Goal: Task Accomplishment & Management: Complete application form

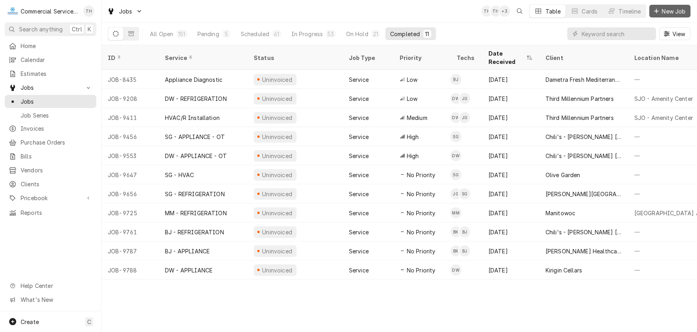
click at [671, 7] on span "New Job" at bounding box center [674, 11] width 27 height 8
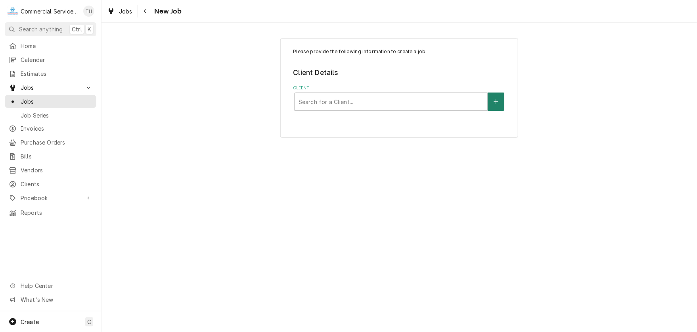
click at [501, 96] on button "Client" at bounding box center [496, 101] width 17 height 18
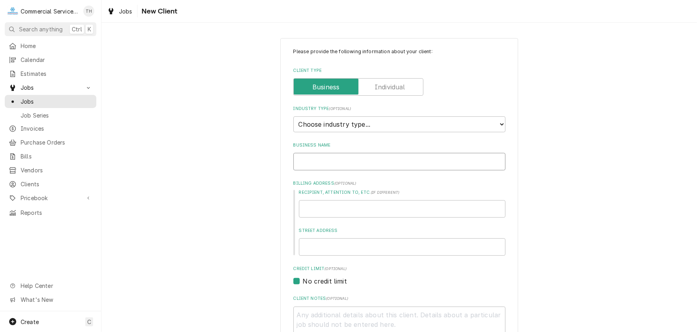
click at [352, 159] on input "Business Name" at bounding box center [400, 161] width 212 height 17
type textarea "x"
type input "T"
type textarea "x"
type input "To"
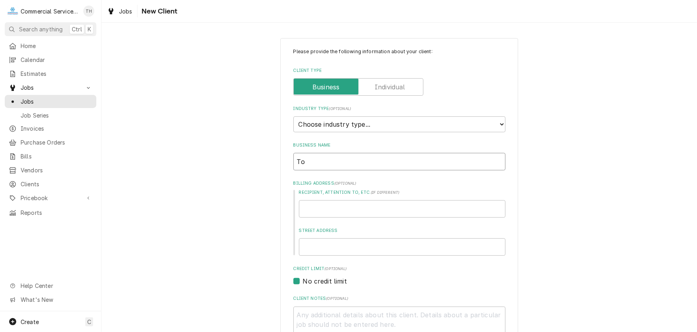
type textarea "x"
type input "Tor"
type textarea "x"
type input "Toro"
type textarea "x"
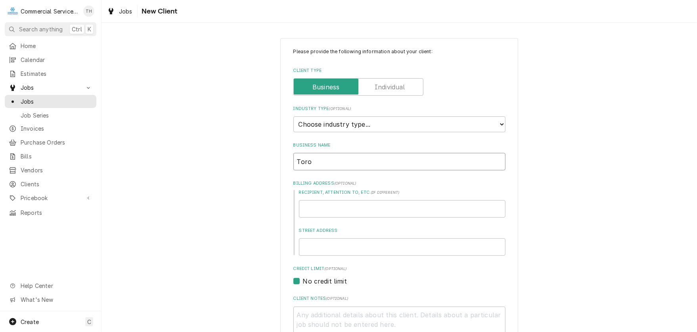
type input "Toro"
type textarea "x"
type input "Toro S"
type textarea "x"
type input "Toro Su"
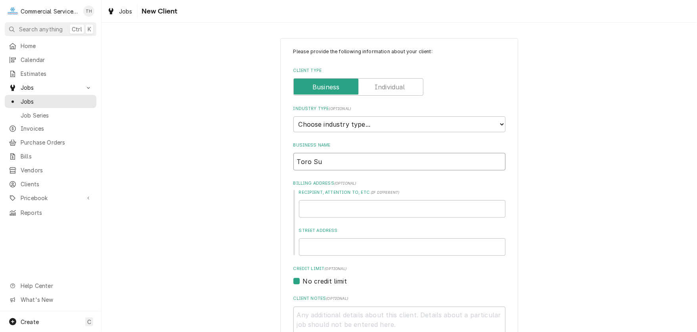
type textarea "x"
type input "Toro Sus"
type textarea "x"
type input "Toro Sush"
type textarea "x"
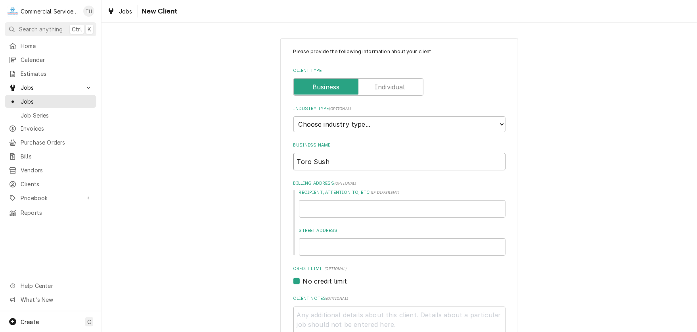
type input "Toro Sushi"
type textarea "x"
type input "Toro Sushi"
click at [348, 252] on input "Street Address" at bounding box center [402, 246] width 207 height 17
type textarea "x"
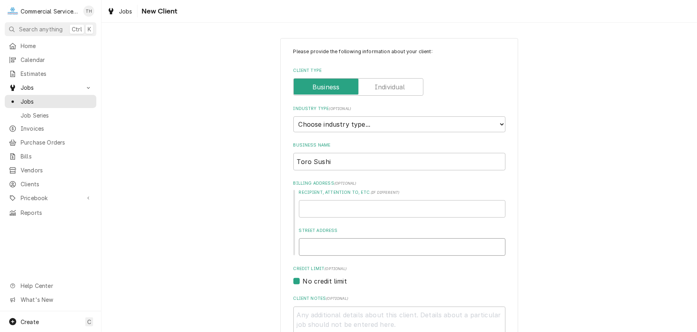
type input "3"
type textarea "x"
type input "36"
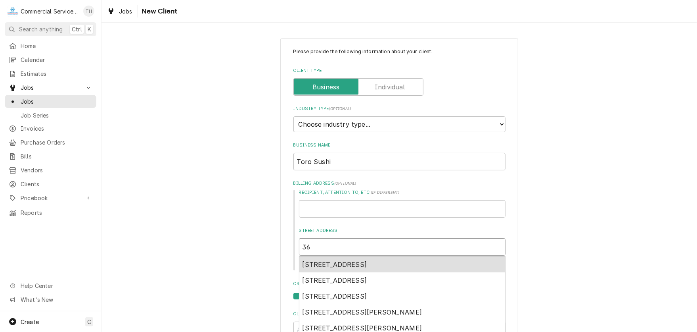
type textarea "x"
type input "365"
type textarea "x"
type input "3658"
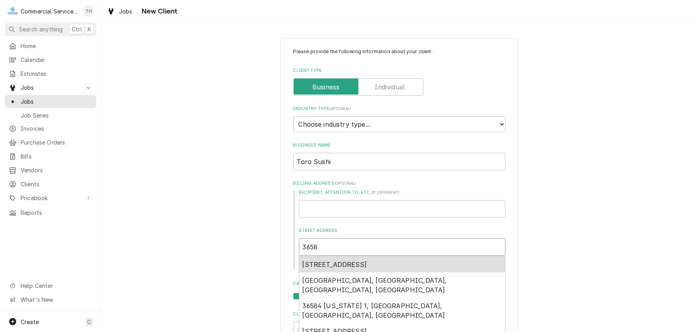
type textarea "x"
type input "3658"
type textarea "x"
type input "3658 T"
type textarea "x"
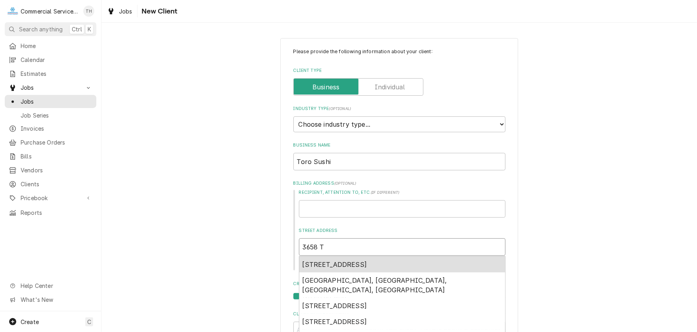
type input "3658 Th"
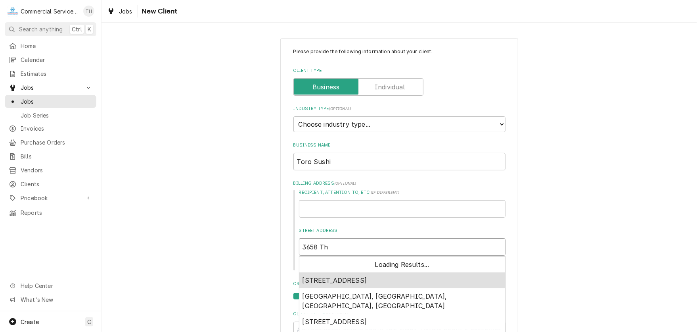
type textarea "x"
type input "3658 The"
type textarea "x"
type input "3658 The"
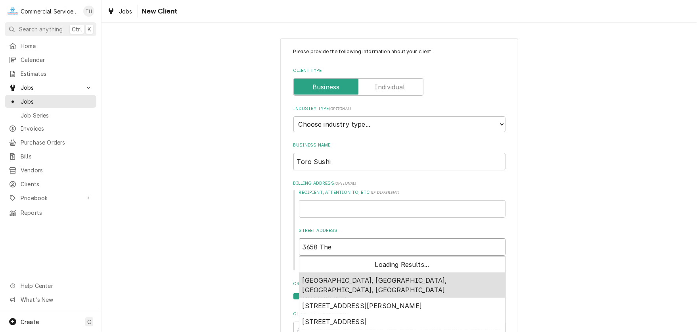
type textarea "x"
type input "3658 The B"
type textarea "x"
type input "3658 The Ba"
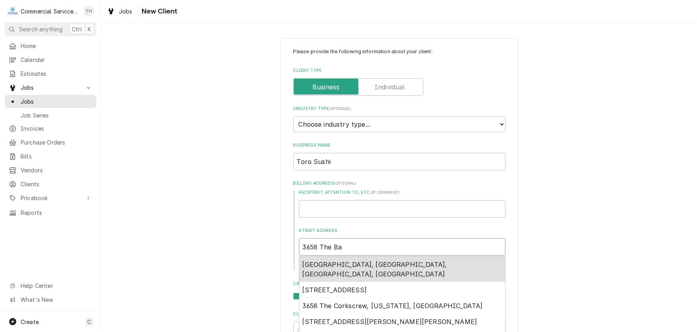
type textarea "x"
type input "3658 The Bar"
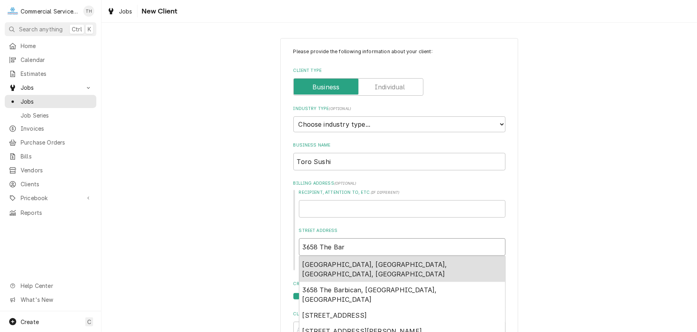
type textarea "x"
type input "3658 The Barn"
type textarea "x"
type input "3658 The Barny"
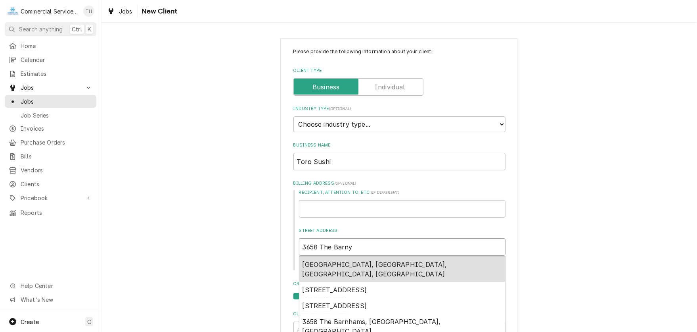
type textarea "x"
type input "3658 The Barnya"
type textarea "x"
type input "3658 The Barnyar"
type textarea "x"
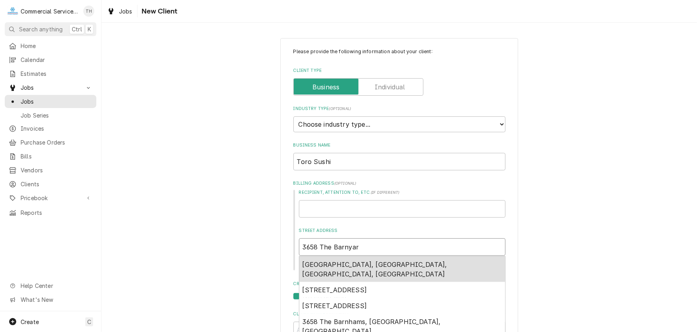
type input "3658 The Barnyard"
click at [380, 261] on span "[GEOGRAPHIC_DATA], [GEOGRAPHIC_DATA], [GEOGRAPHIC_DATA], [GEOGRAPHIC_DATA]" at bounding box center [375, 268] width 145 height 17
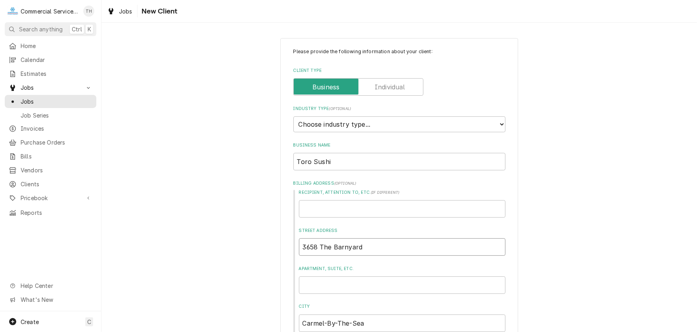
type textarea "x"
type input "3658 The Barnyard"
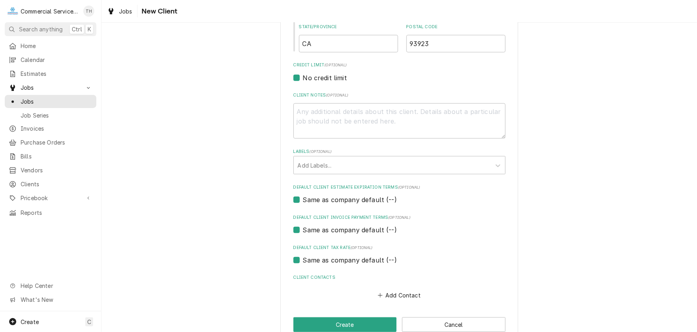
scroll to position [333, 0]
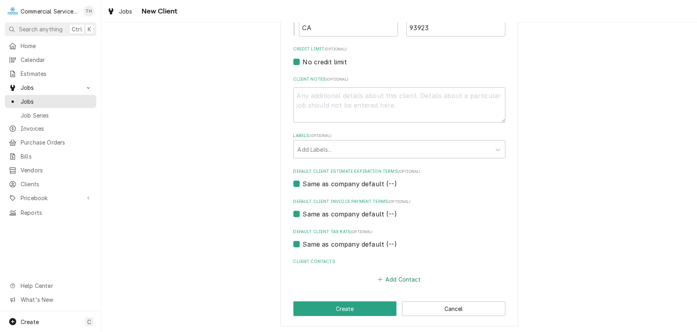
drag, startPoint x: 390, startPoint y: 275, endPoint x: 391, endPoint y: 265, distance: 9.9
click at [390, 273] on button "Add Contact" at bounding box center [400, 278] width 46 height 11
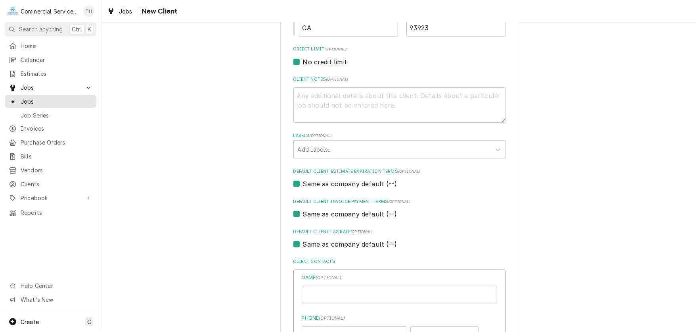
type textarea "x"
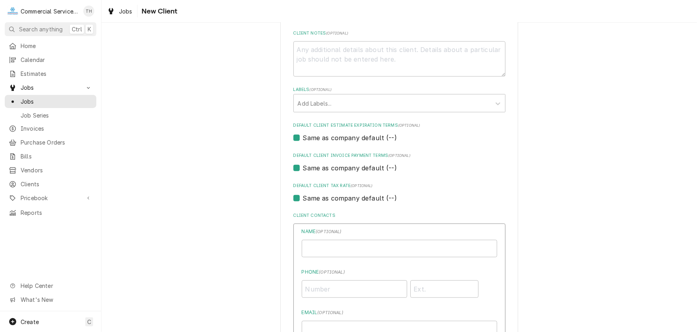
scroll to position [413, 0]
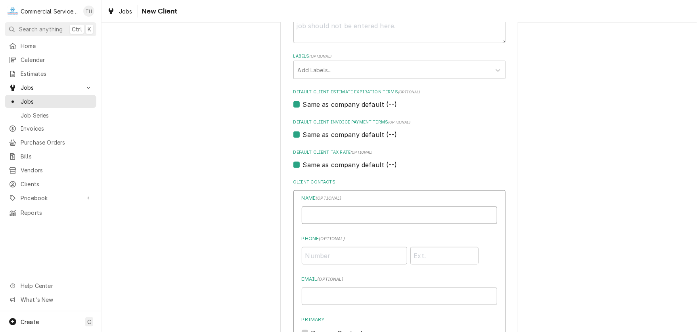
drag, startPoint x: 338, startPoint y: 213, endPoint x: 333, endPoint y: 215, distance: 4.9
click at [338, 213] on input "Business Name" at bounding box center [400, 214] width 196 height 17
type input "[PERSON_NAME]"
type input "[PHONE_NUMBER]"
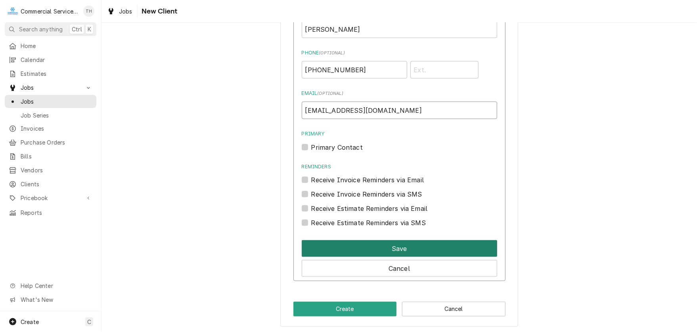
type input "[EMAIL_ADDRESS][DOMAIN_NAME]"
click at [379, 245] on button "Save" at bounding box center [400, 248] width 196 height 17
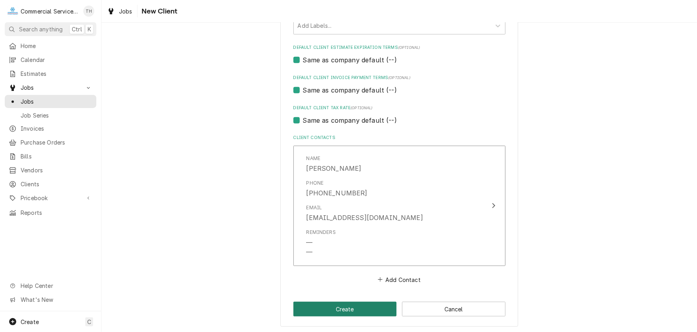
click at [360, 305] on button "Create" at bounding box center [346, 309] width 104 height 15
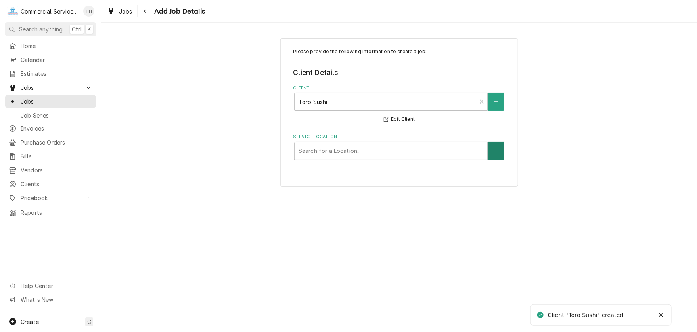
click at [494, 152] on icon "Create New Location" at bounding box center [496, 151] width 5 height 6
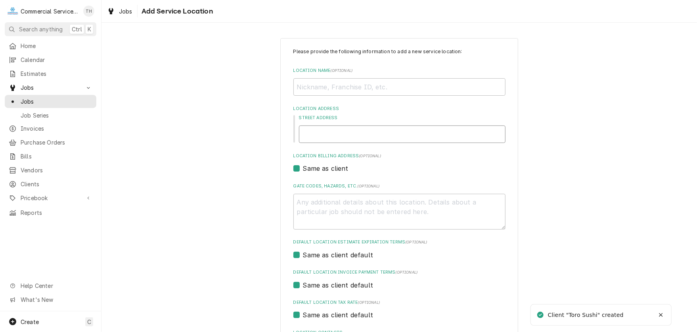
click at [329, 134] on input "Street Address" at bounding box center [402, 133] width 207 height 17
type textarea "x"
type input "3"
type textarea "x"
type input "36"
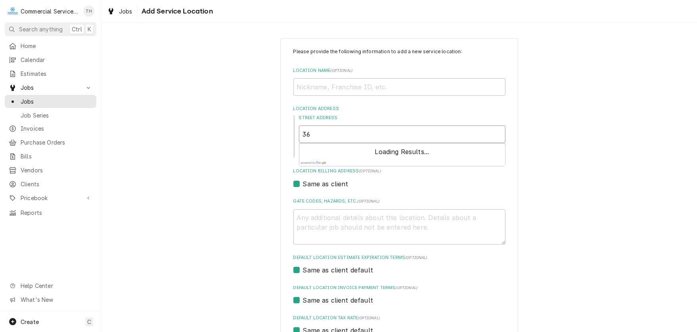
type textarea "x"
type input "365"
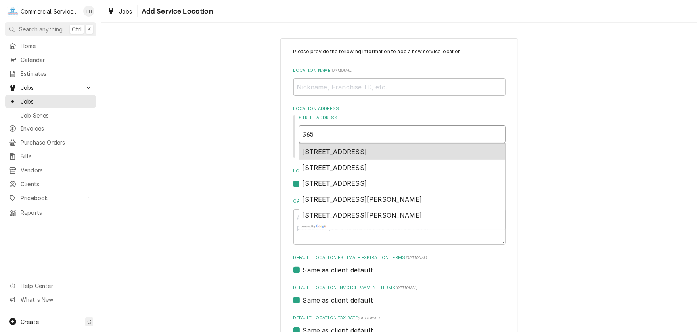
type textarea "x"
type input "3658"
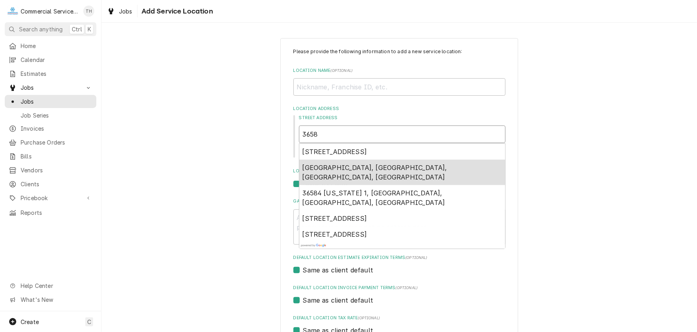
click at [325, 161] on div "[GEOGRAPHIC_DATA], [GEOGRAPHIC_DATA], [GEOGRAPHIC_DATA], [GEOGRAPHIC_DATA]" at bounding box center [403, 171] width 206 height 25
type textarea "x"
type input "3658 The Barnyard"
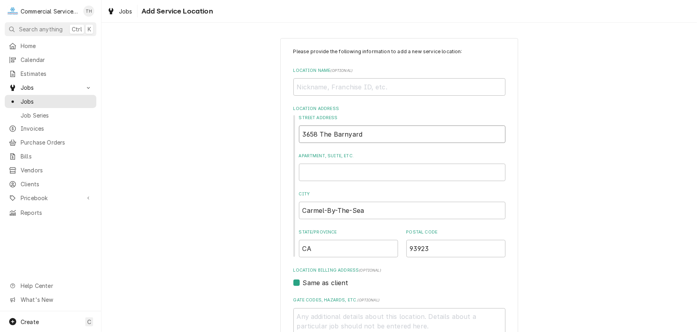
type textarea "x"
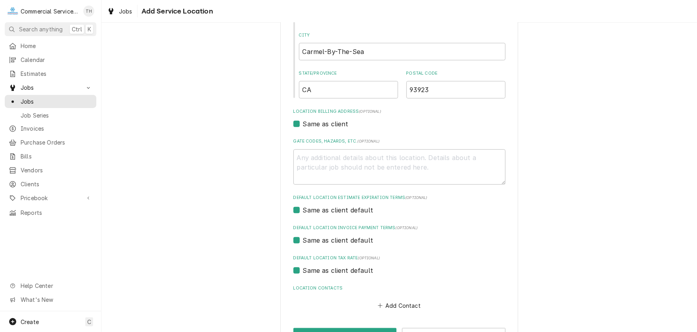
scroll to position [186, 0]
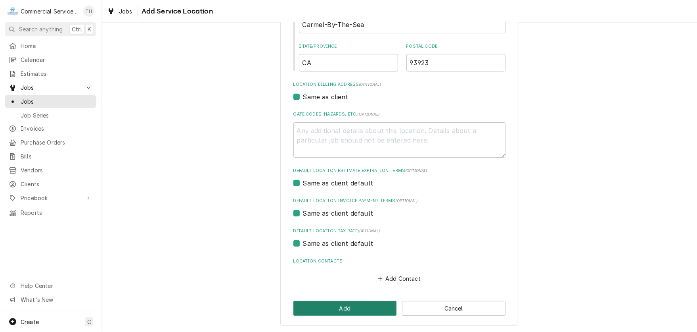
type input "3658 The Barnyard"
drag, startPoint x: 339, startPoint y: 307, endPoint x: 348, endPoint y: 272, distance: 36.1
click at [340, 305] on button "Add" at bounding box center [346, 308] width 104 height 15
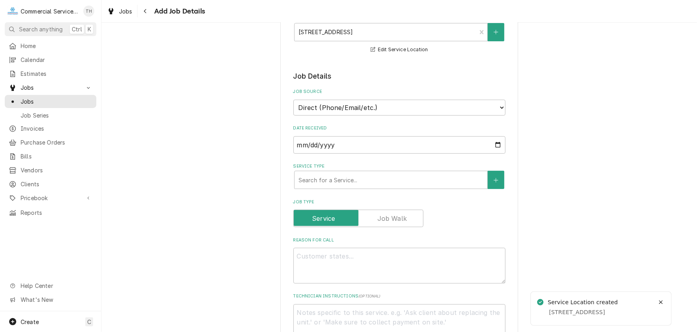
scroll to position [119, 0]
click at [367, 174] on div "Service Type" at bounding box center [391, 179] width 185 height 14
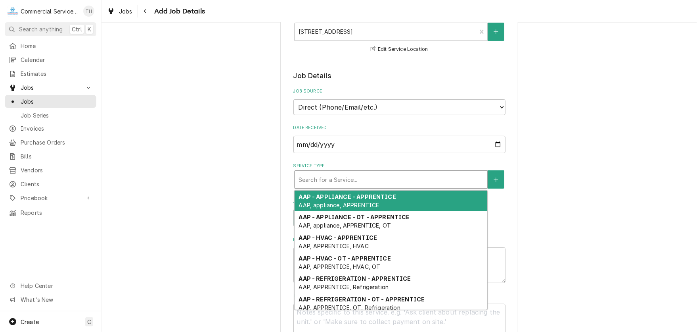
type textarea "x"
type input "b"
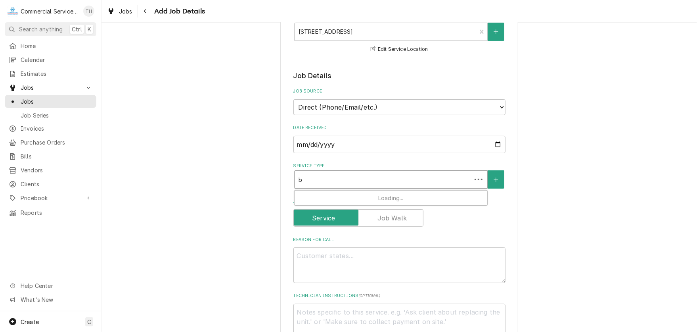
type textarea "x"
type input "bj"
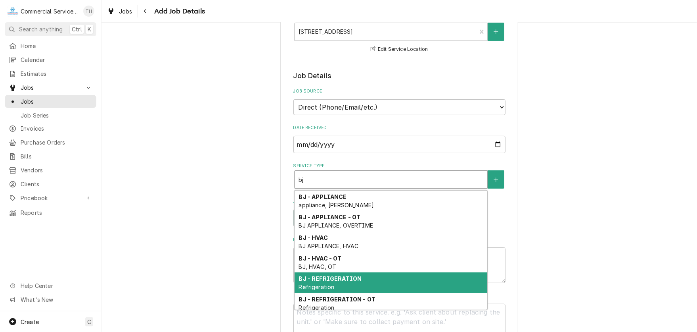
click at [343, 276] on strong "BJ - REFRIGERATION" at bounding box center [330, 278] width 63 height 7
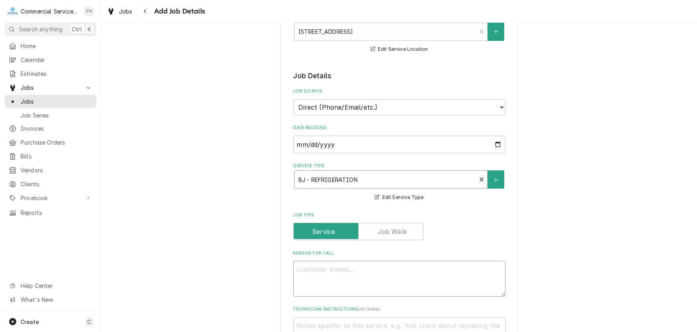
click at [321, 266] on textarea "Reason For Call" at bounding box center [400, 279] width 212 height 36
type textarea "x"
type textarea "C"
type textarea "x"
type textarea "Ch"
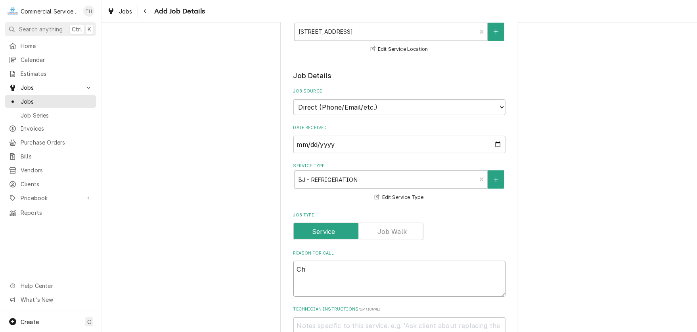
type textarea "x"
type textarea "Che"
type textarea "x"
type textarea "Chec"
type textarea "x"
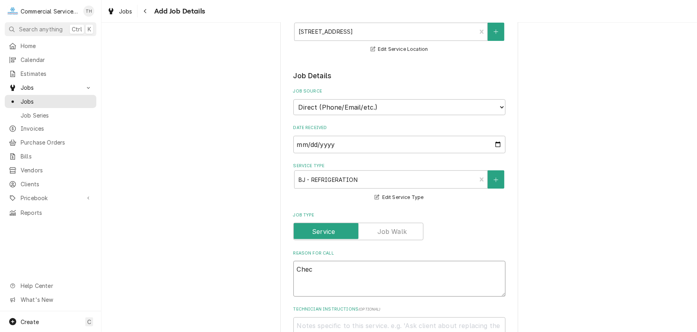
type textarea "Check"
type textarea "x"
type textarea "Check"
type textarea "x"
type textarea "Check t"
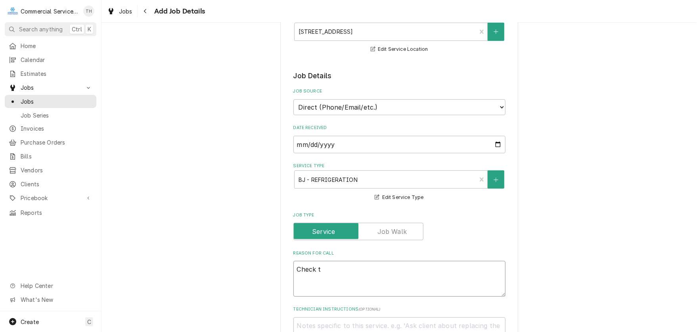
type textarea "x"
type textarea "Check th"
type textarea "x"
type textarea "Check the"
type textarea "x"
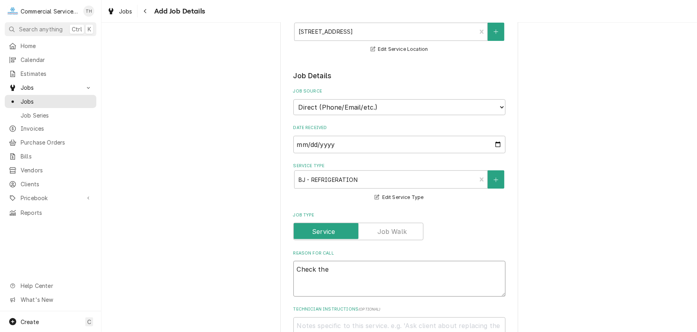
type textarea "Check the"
type textarea "x"
type textarea "Check the r"
type textarea "x"
type textarea "Check the re"
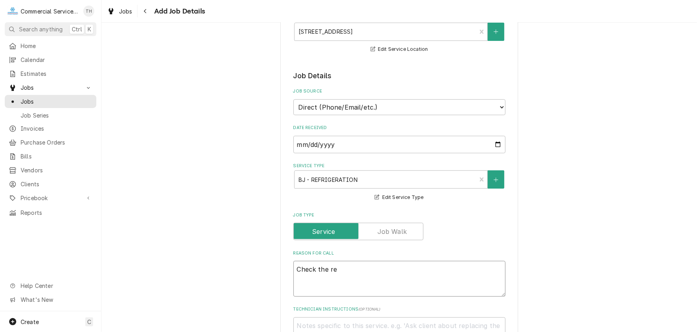
type textarea "x"
type textarea "Check the ref"
type textarea "x"
type textarea "Check the refr"
type textarea "x"
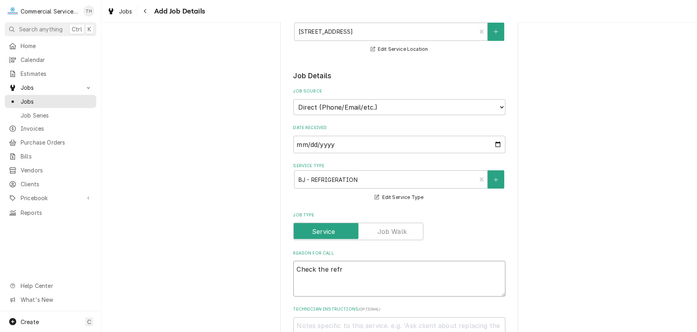
type textarea "Check the refri"
type textarea "x"
type textarea "Check the refrig"
type textarea "x"
type textarea "Check the refrige"
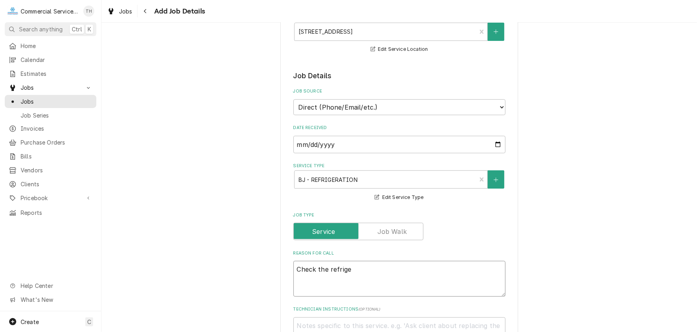
type textarea "x"
type textarea "Check the refriger"
type textarea "x"
type textarea "Check the refrigera"
type textarea "x"
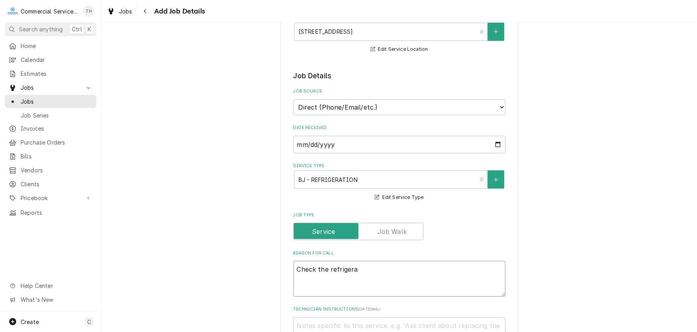
type textarea "Check the refrigerat"
type textarea "x"
type textarea "Check the refrigerati"
type textarea "x"
type textarea "Check the refrigeratio"
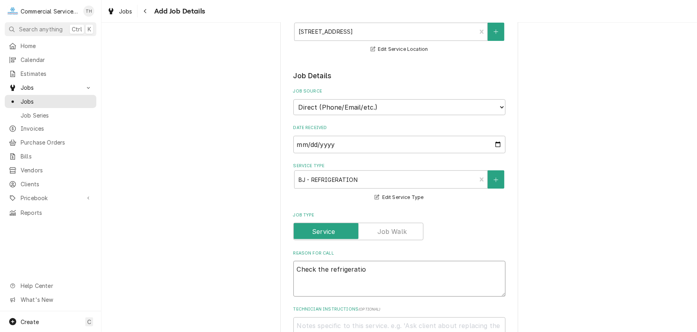
type textarea "x"
type textarea "Check the refrigeration"
type textarea "x"
type textarea "Check the refrigeration"
type textarea "x"
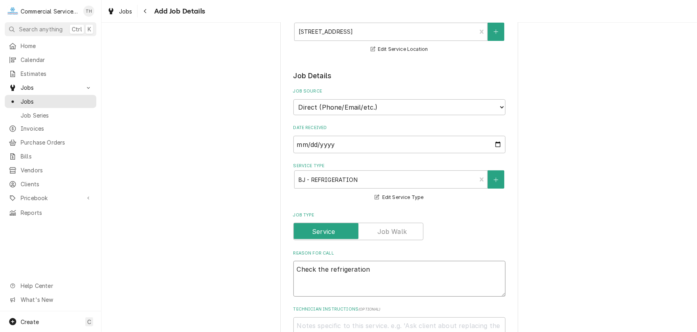
type textarea "Check the refrigeration a"
type textarea "x"
type textarea "Check the refrigeration an"
type textarea "x"
type textarea "Check the refrigeration and"
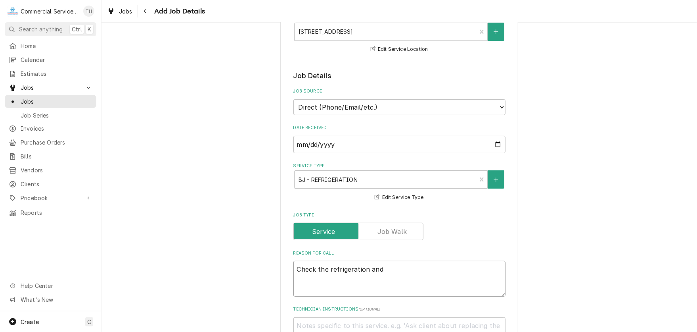
type textarea "x"
type textarea "Check the refrigeration and"
type textarea "x"
type textarea "Check the refrigeration and o"
type textarea "x"
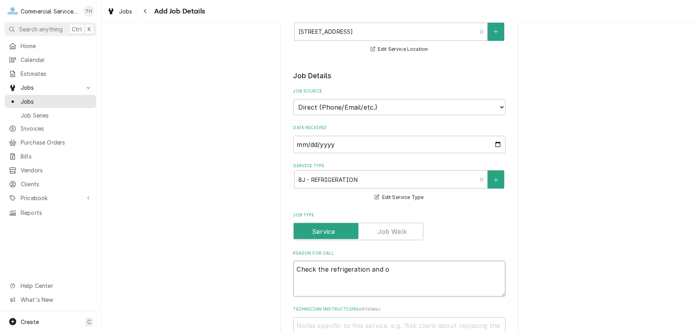
type textarea "Check the refrigeration and ov"
type textarea "x"
type textarea "Check the refrigeration and ove"
type textarea "x"
type textarea "Check the refrigeration and oven"
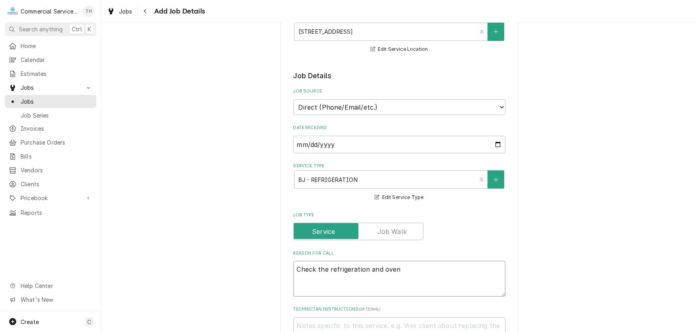
type textarea "x"
type textarea "Check the refrigeration and ovens"
type textarea "x"
type textarea "Check the refrigeration and ovens"
type textarea "x"
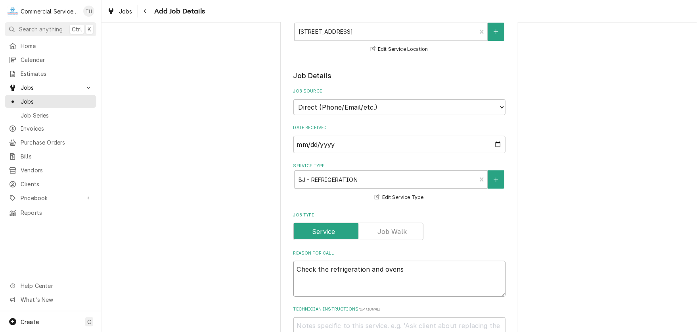
type textarea "Check the refrigeration and ovens i"
type textarea "x"
type textarea "Check the refrigeration and ovens in"
type textarea "x"
type textarea "Check the refrigeration and ovens in"
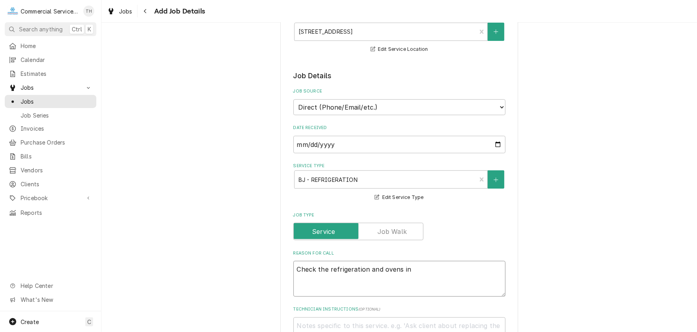
type textarea "x"
type textarea "Check the refrigeration and ovens in b"
type textarea "x"
type textarea "Check the refrigeration and ovens in bo"
type textarea "x"
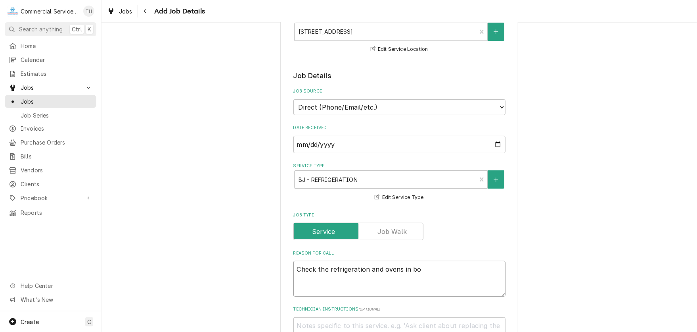
type textarea "Check the refrigeration and ovens in bot"
type textarea "x"
type textarea "Check the refrigeration and ovens in both"
type textarea "x"
type textarea "Check the refrigeration and ovens in both"
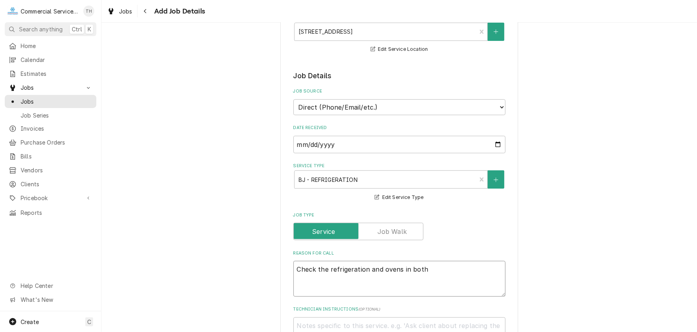
type textarea "x"
type textarea "Check the refrigeration and ovens in both k"
type textarea "x"
type textarea "Check the refrigeration and ovens in both ki"
type textarea "x"
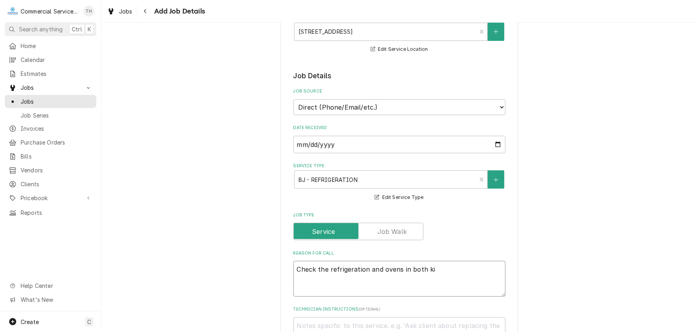
type textarea "Check the refrigeration and ovens in both kit"
type textarea "x"
type textarea "Check the refrigeration and ovens in both kitc"
type textarea "x"
type textarea "Check the refrigeration and ovens in both kitch"
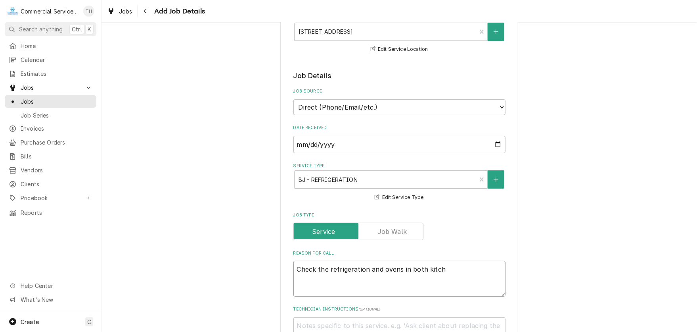
type textarea "x"
type textarea "Check the refrigeration and ovens in both kitche"
type textarea "x"
type textarea "Check the refrigeration and ovens in both kitchen"
type textarea "x"
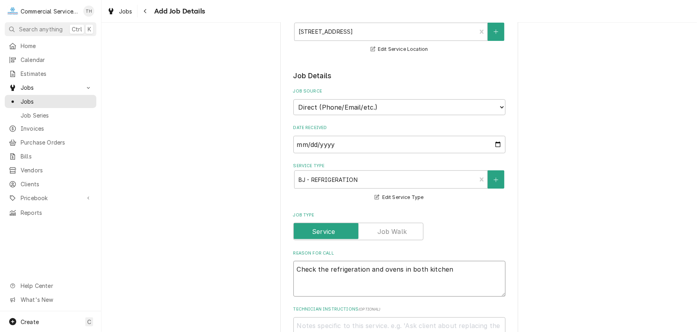
type textarea "Check the refrigeration and ovens in both kitchens"
type textarea "x"
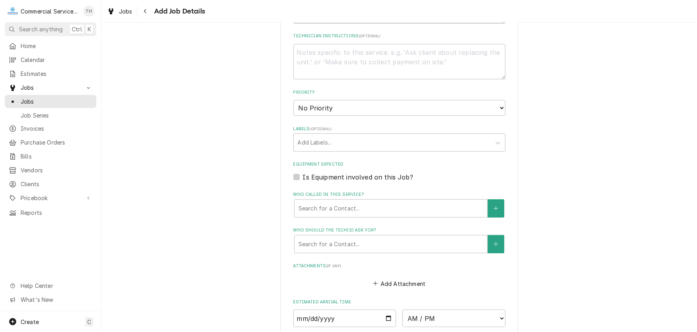
scroll to position [397, 0]
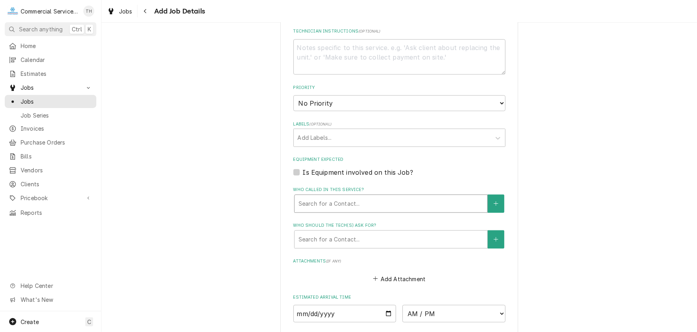
type textarea "Check the refrigeration and ovens in both kitchens"
click at [360, 205] on div "Who called in this service?" at bounding box center [391, 203] width 185 height 14
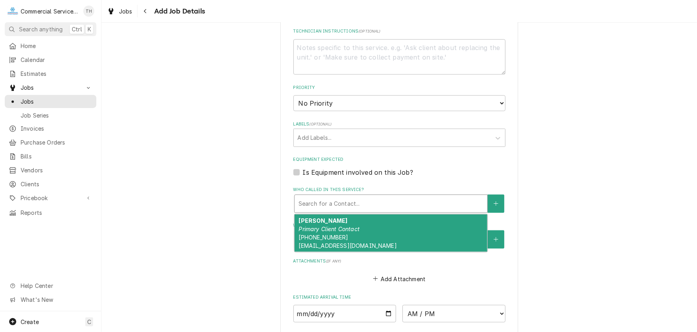
click at [355, 222] on div "[PERSON_NAME] Primary Client Contact [PHONE_NUMBER] [EMAIL_ADDRESS][DOMAIN_NAME]" at bounding box center [391, 232] width 193 height 37
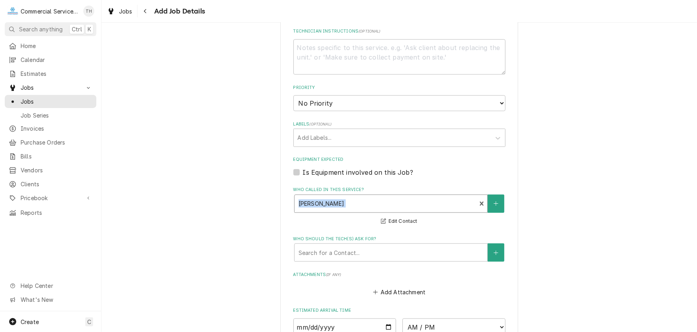
click at [355, 222] on div "Who called in this service? option [object Object], selected. [PERSON_NAME] Pri…" at bounding box center [400, 205] width 212 height 39
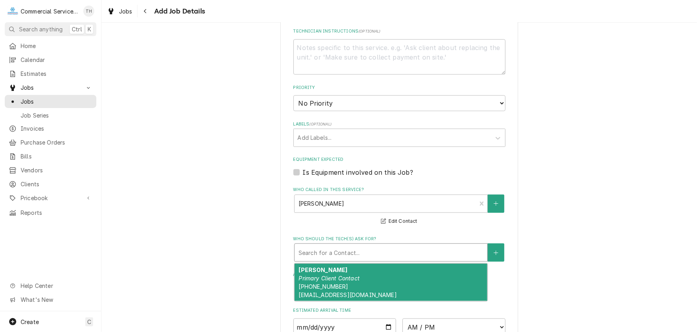
click at [355, 244] on div "Search for a Contact..." at bounding box center [391, 252] width 193 height 17
click at [358, 273] on div "[PERSON_NAME] Primary Client Contact [PHONE_NUMBER] [EMAIL_ADDRESS][DOMAIN_NAME]" at bounding box center [391, 281] width 193 height 37
type textarea "x"
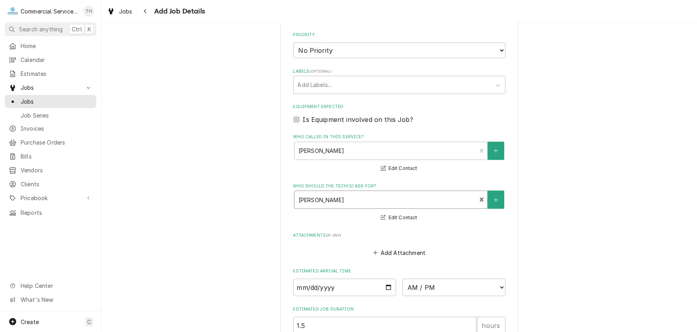
scroll to position [516, 0]
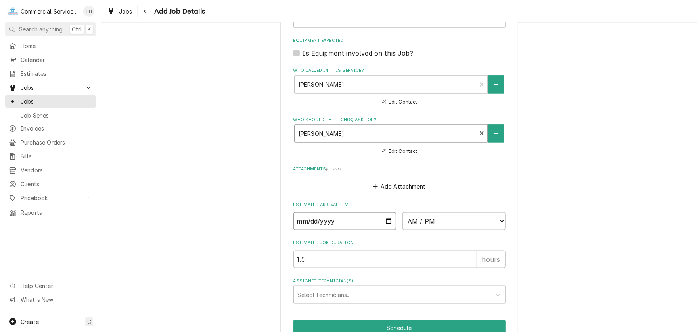
click at [387, 219] on input "Date" at bounding box center [345, 220] width 103 height 17
type input "[DATE]"
type textarea "x"
click at [443, 219] on select "AM / PM 6:00 AM 6:15 AM 6:30 AM 6:45 AM 7:00 AM 7:15 AM 7:30 AM 7:45 AM 8:00 AM…" at bounding box center [454, 220] width 103 height 17
select select "08:45:00"
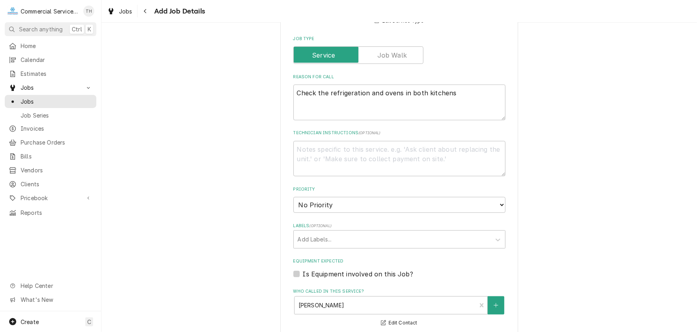
scroll to position [278, 0]
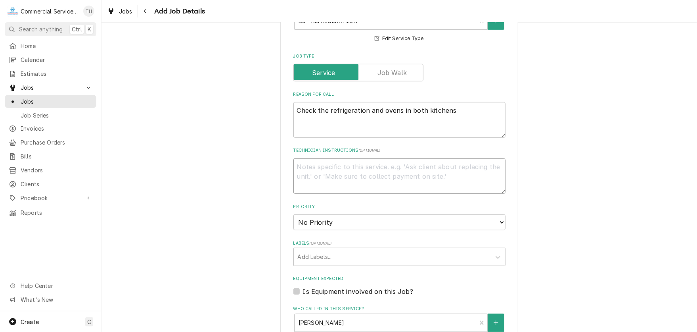
click at [350, 166] on textarea "Technician Instructions ( optional )" at bounding box center [400, 176] width 212 height 36
type textarea "x"
type textarea "C"
type textarea "x"
type textarea "Cu"
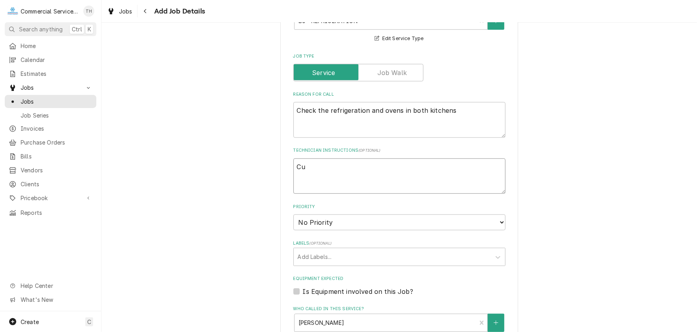
type textarea "x"
type textarea "Cus"
type textarea "x"
type textarea "Cust"
type textarea "x"
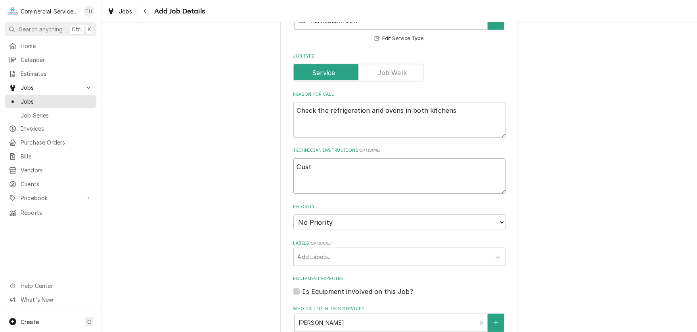
type textarea "Custo"
type textarea "x"
type textarea "Custom"
type textarea "x"
type textarea "Custome"
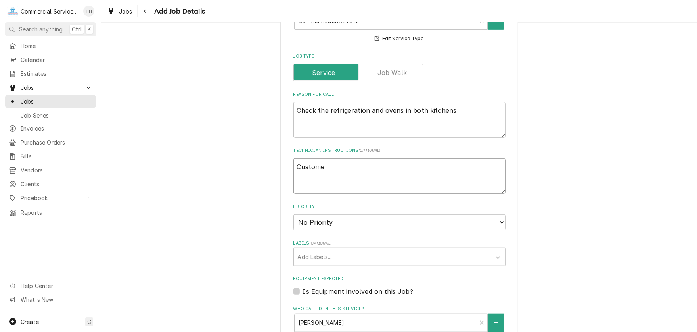
type textarea "x"
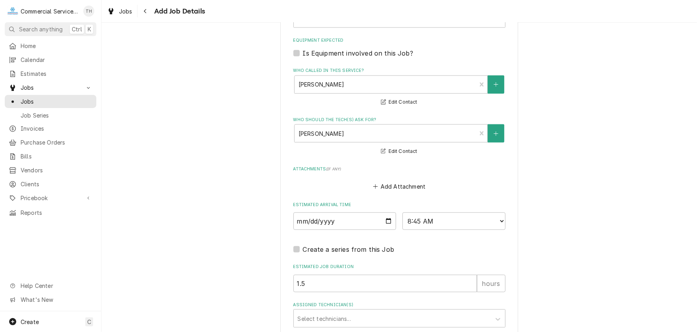
scroll to position [577, 0]
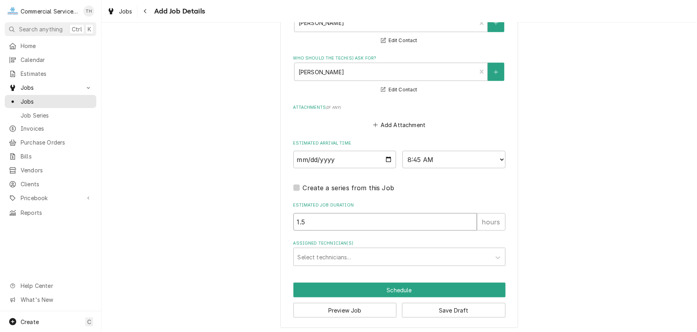
drag, startPoint x: 316, startPoint y: 215, endPoint x: 284, endPoint y: 215, distance: 31.7
click at [322, 251] on div "Assigned Technician(s)" at bounding box center [392, 257] width 189 height 14
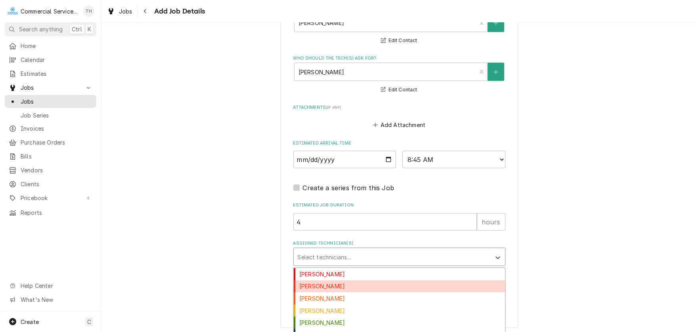
click at [326, 282] on div "[PERSON_NAME]" at bounding box center [399, 286] width 211 height 12
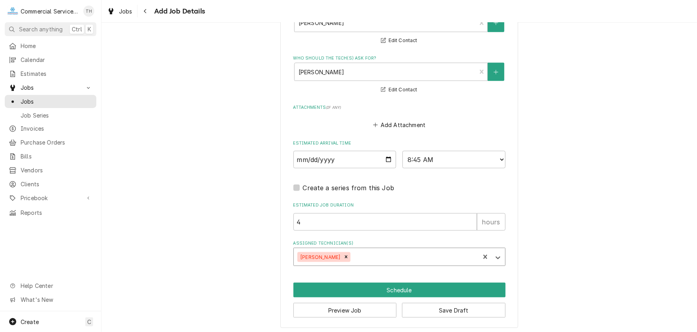
click at [352, 256] on div "Assigned Technician(s)" at bounding box center [414, 257] width 124 height 14
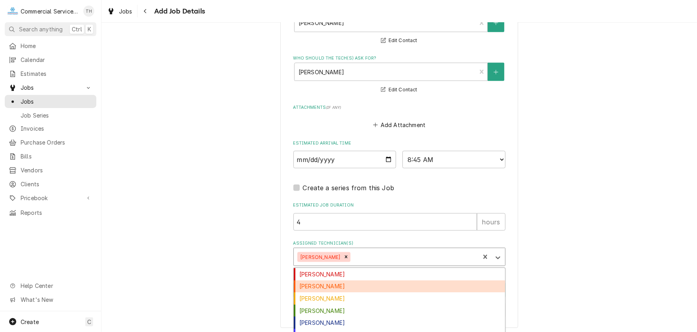
click at [353, 280] on div "[PERSON_NAME]" at bounding box center [399, 286] width 211 height 12
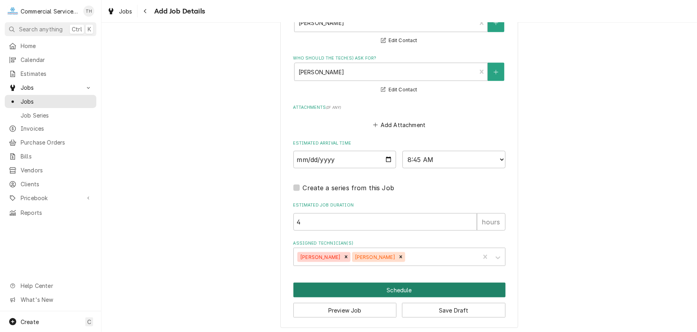
click at [399, 283] on button "Schedule" at bounding box center [400, 289] width 212 height 15
